Goal: Task Accomplishment & Management: Manage account settings

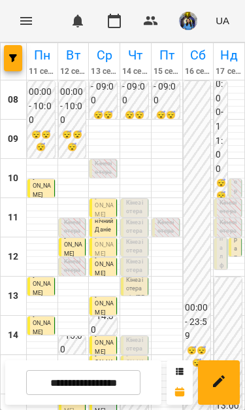
scroll to position [54, 0]
click at [241, 238] on div "12:00 Кінезіотерапія - Мулявка Тімур" at bounding box center [235, 251] width 13 height 26
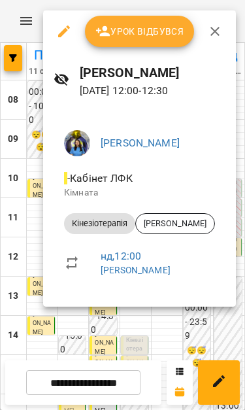
click at [166, 342] on div at bounding box center [122, 205] width 245 height 410
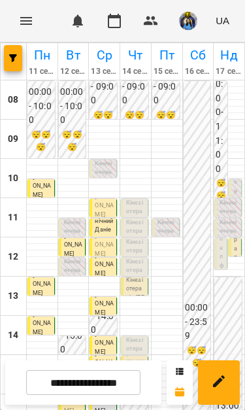
scroll to position [63, 0]
click at [241, 238] on div "12:00 Кінезіотерапія - Мулявка Тімур" at bounding box center [235, 251] width 13 height 26
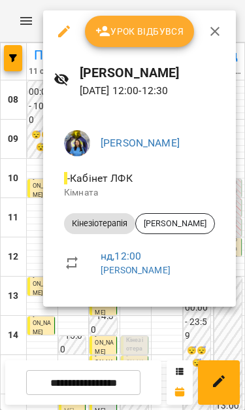
click at [181, 329] on div at bounding box center [122, 205] width 245 height 410
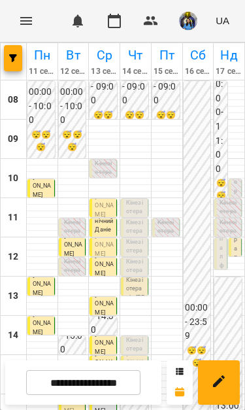
click at [226, 238] on div "12:00 0 група лфк (група лфк)" at bounding box center [221, 253] width 13 height 31
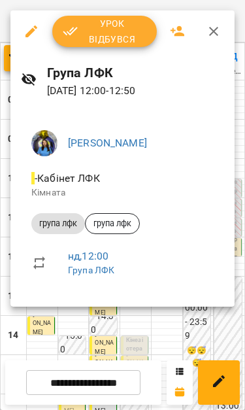
click at [169, 332] on div at bounding box center [122, 205] width 245 height 410
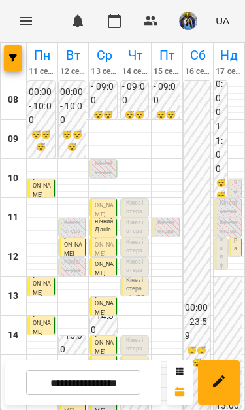
click at [238, 183] on p "Кінезіотерапія - Мулявка Тімур" at bounding box center [236, 271] width 5 height 230
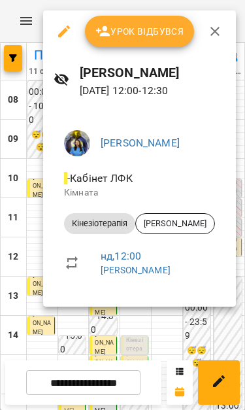
click at [161, 364] on div at bounding box center [122, 205] width 245 height 410
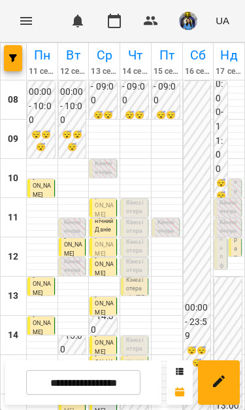
scroll to position [46, 0]
click at [115, 388] on input "**********" at bounding box center [83, 383] width 115 height 26
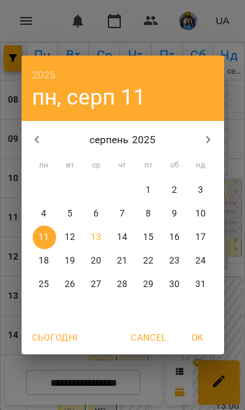
click at [104, 235] on span "13" at bounding box center [97, 237] width 24 height 13
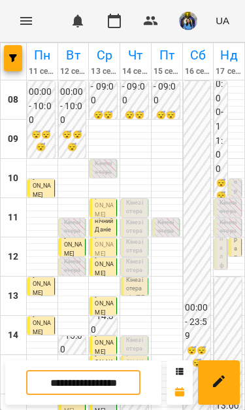
click at [118, 389] on input "**********" at bounding box center [83, 383] width 115 height 26
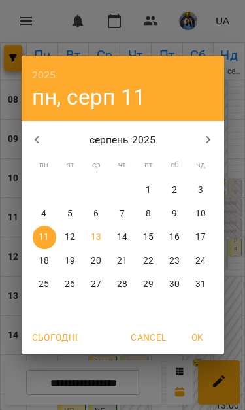
click at [46, 260] on p "18" at bounding box center [44, 261] width 10 height 13
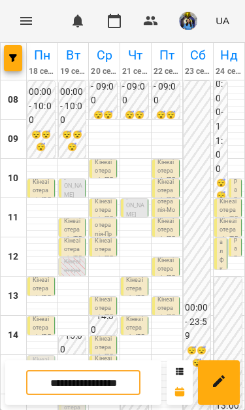
scroll to position [65, 0]
click at [133, 194] on span "[PERSON_NAME]" at bounding box center [135, 206] width 18 height 24
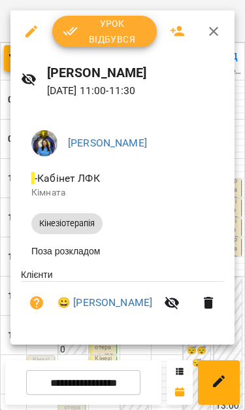
click at [217, 31] on icon "button" at bounding box center [214, 32] width 16 height 16
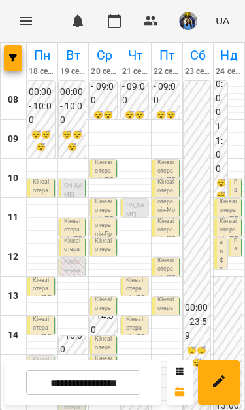
scroll to position [31, 0]
click at [134, 276] on p "Кінезіотерапія - Балагуш Артем" at bounding box center [135, 298] width 19 height 44
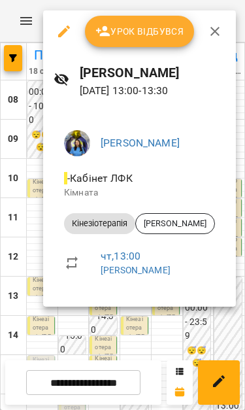
click at [151, 340] on div at bounding box center [122, 205] width 245 height 410
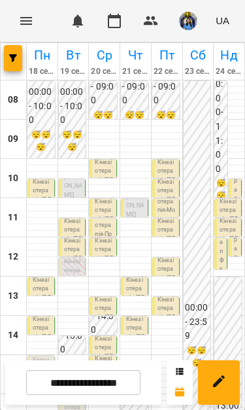
scroll to position [48, 0]
click at [79, 217] on p "Кінезіотерапія - Цюпа Матвій" at bounding box center [73, 239] width 19 height 44
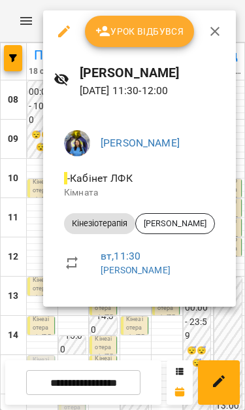
click at [118, 327] on div at bounding box center [122, 205] width 245 height 410
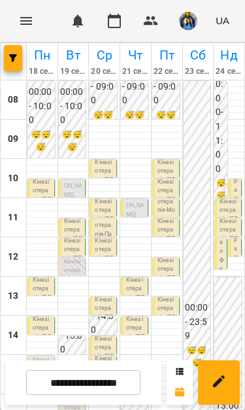
click at [72, 237] on p "Кінезіотерапія - Балагуш Артем" at bounding box center [73, 259] width 19 height 44
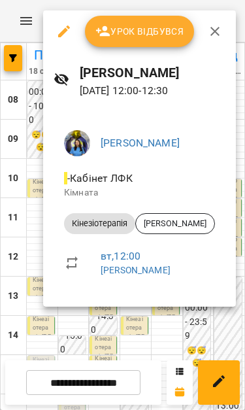
click at [141, 347] on div at bounding box center [122, 205] width 245 height 410
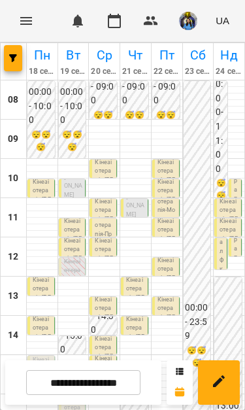
scroll to position [35, 0]
click at [121, 390] on input "**********" at bounding box center [83, 383] width 115 height 26
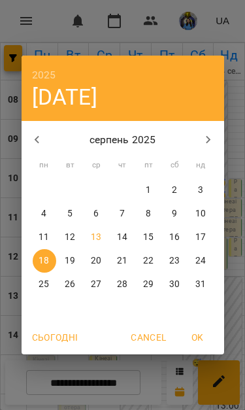
click at [104, 234] on span "13" at bounding box center [97, 237] width 24 height 13
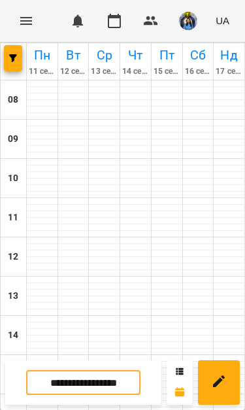
type input "**********"
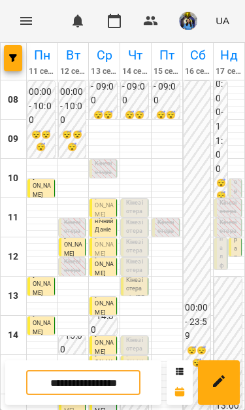
scroll to position [83, 0]
